Goal: Task Accomplishment & Management: Use online tool/utility

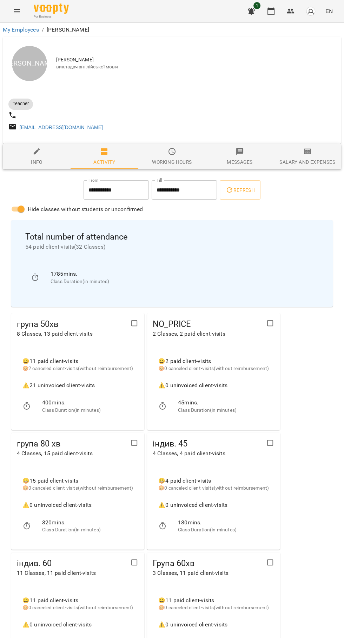
click at [256, 10] on button "button" at bounding box center [251, 11] width 17 height 17
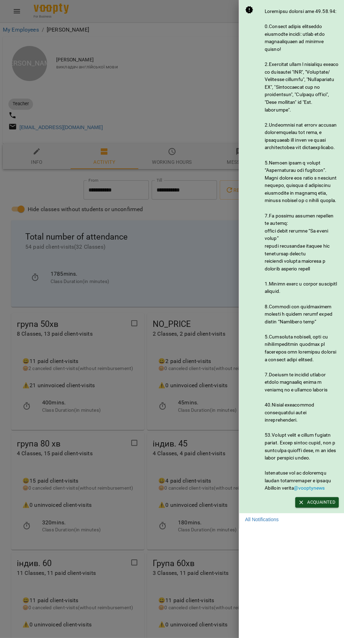
click at [202, 519] on div at bounding box center [172, 319] width 344 height 638
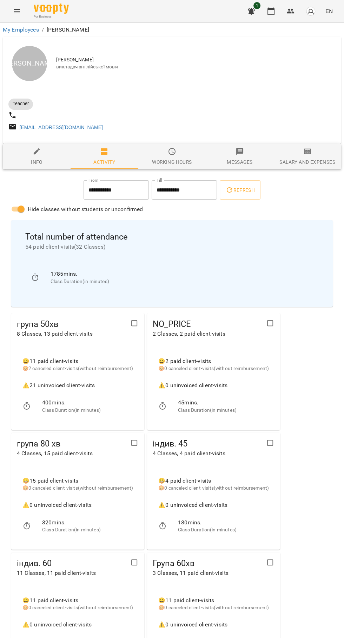
click at [271, 11] on icon "button" at bounding box center [271, 11] width 8 height 8
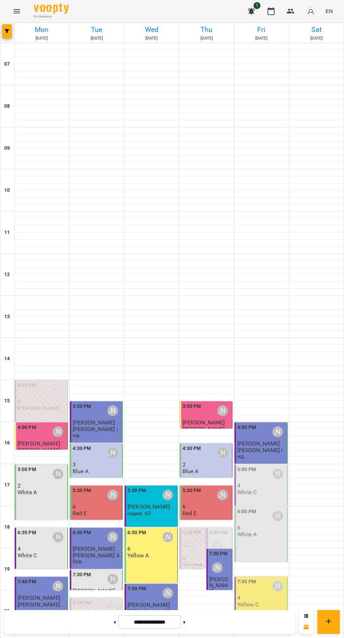
scroll to position [68, 0]
click at [270, 466] on div "5:00 PM Юлія Драгомощенко 4 White C" at bounding box center [261, 481] width 48 height 30
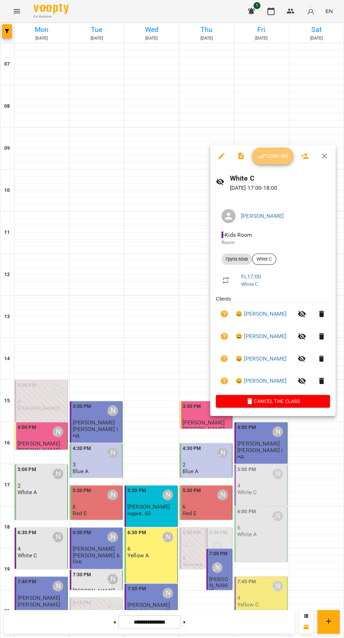
click at [266, 164] on button "Confirm" at bounding box center [272, 156] width 41 height 17
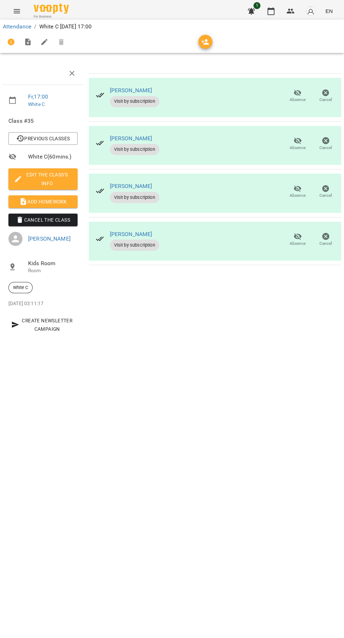
click at [44, 202] on span "Add Homework" at bounding box center [43, 202] width 58 height 8
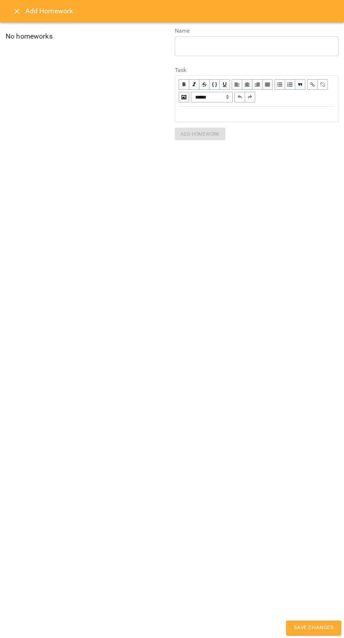
click at [228, 117] on div "Edit text" at bounding box center [257, 114] width 156 height 8
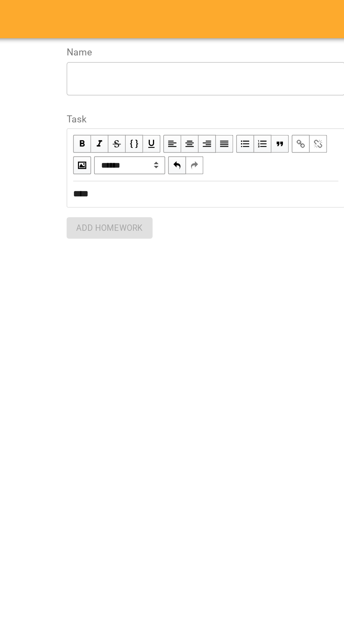
click at [272, 116] on div "***" at bounding box center [257, 114] width 156 height 8
click at [304, 55] on div "* ​" at bounding box center [257, 46] width 164 height 20
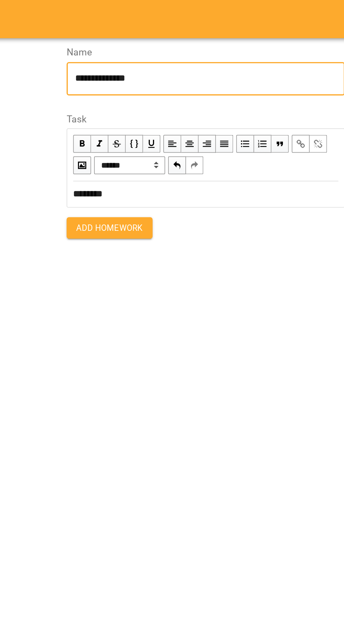
type textarea "**********"
click at [189, 139] on button "Add Homework" at bounding box center [200, 134] width 51 height 13
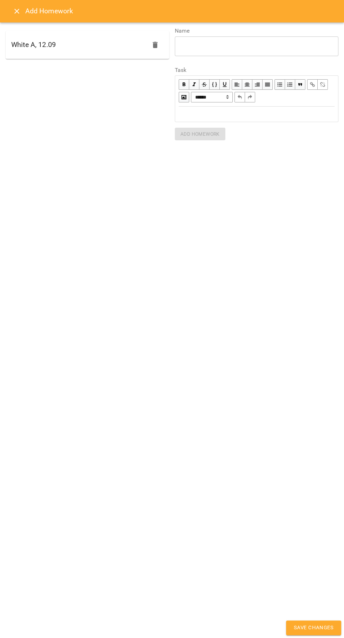
click at [317, 627] on span "Save Changes" at bounding box center [314, 628] width 40 height 9
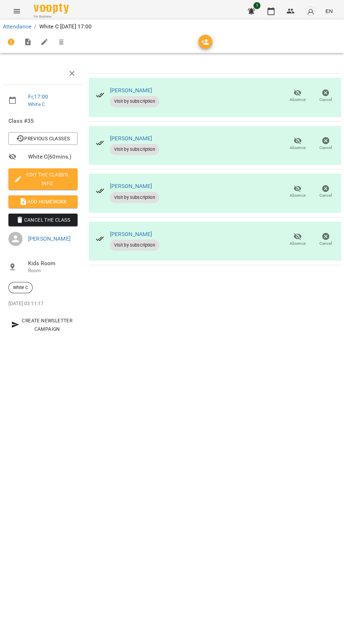
click at [310, 344] on div "Attendance / White C Fri, 12 Sep 2025 17:00 Fr , 17:00 White C Class #35 Previo…" at bounding box center [172, 183] width 344 height 321
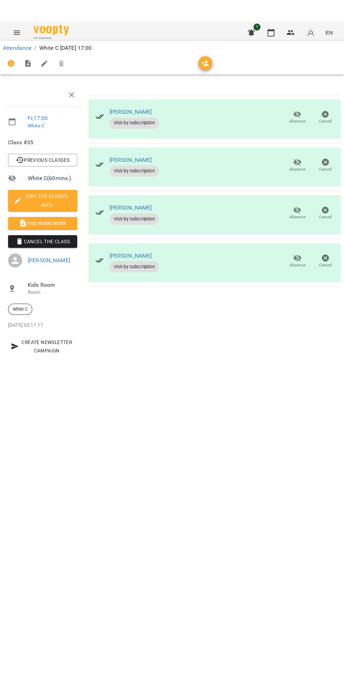
scroll to position [0, 3]
